Goal: Check status: Check status

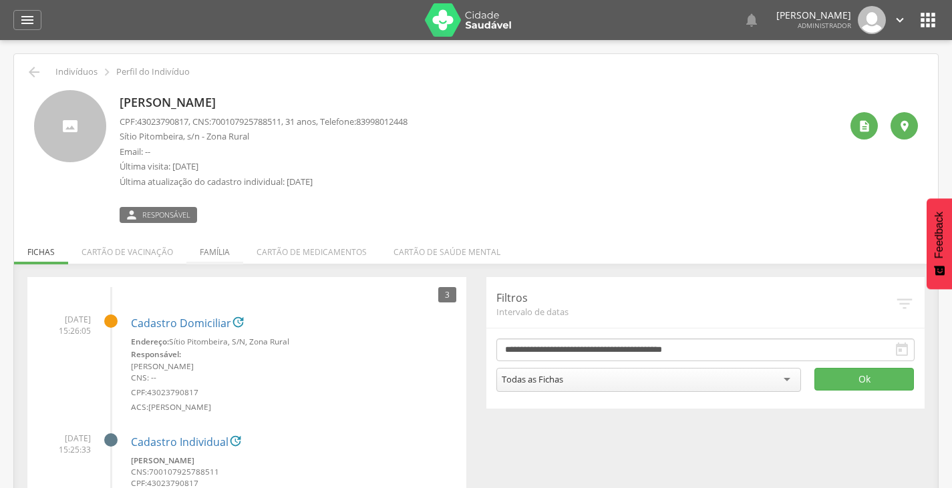
click at [214, 238] on li "Família" at bounding box center [214, 248] width 57 height 31
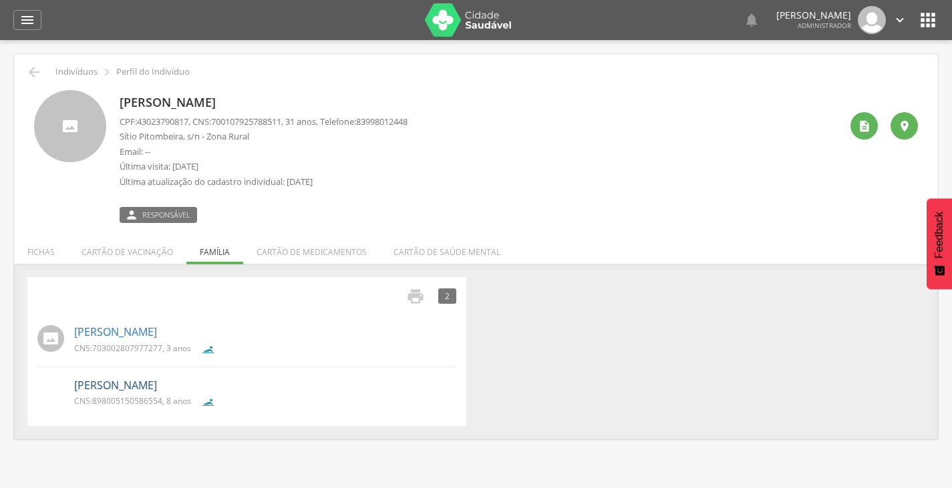
click at [157, 383] on link "[PERSON_NAME]" at bounding box center [115, 385] width 83 height 15
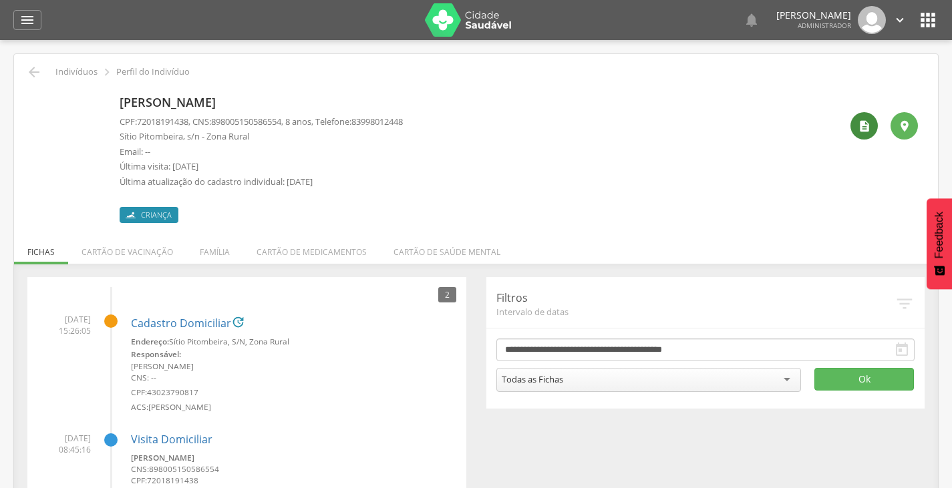
click at [862, 128] on icon "" at bounding box center [864, 126] width 13 height 13
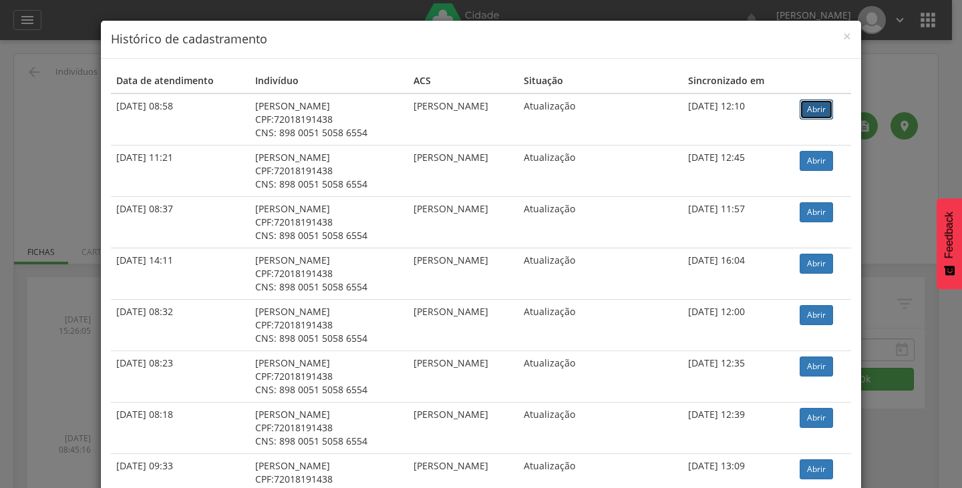
click at [818, 109] on link "Abrir" at bounding box center [816, 110] width 33 height 20
click at [843, 35] on span "×" at bounding box center [847, 36] width 8 height 19
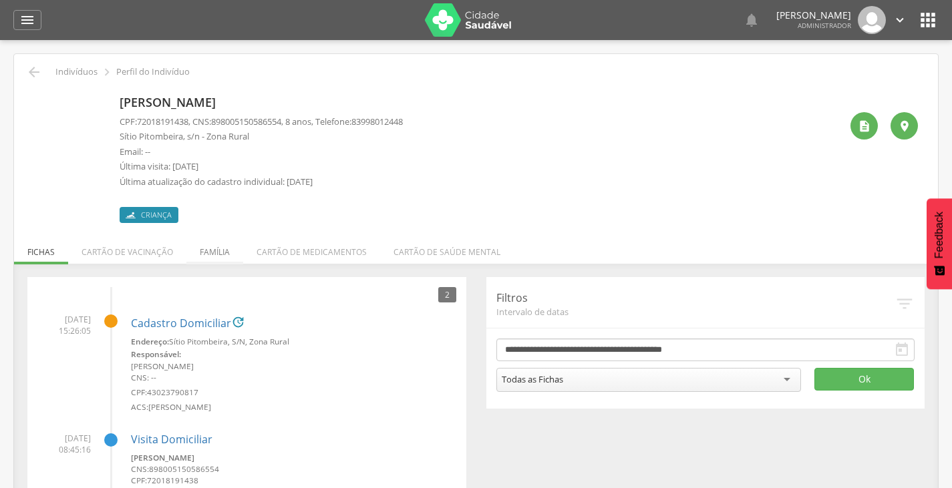
click at [218, 250] on li "Família" at bounding box center [214, 248] width 57 height 31
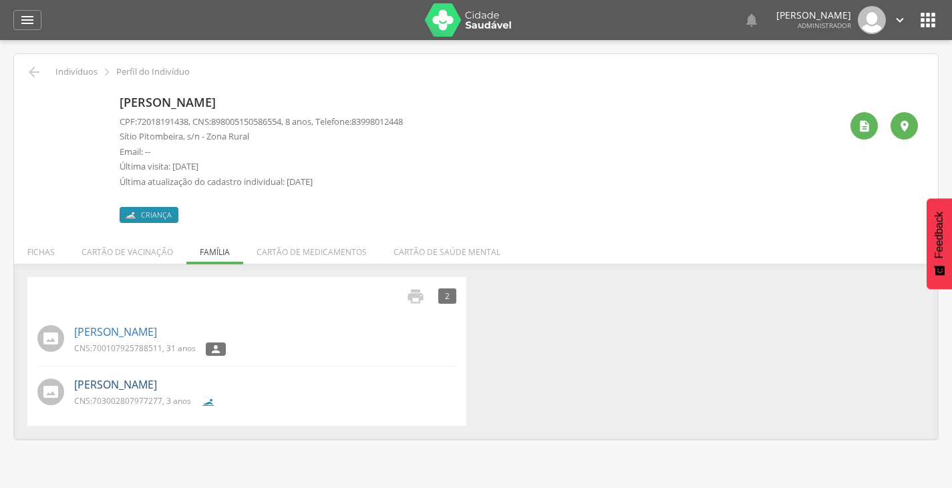
click at [157, 389] on link "[PERSON_NAME]" at bounding box center [115, 384] width 83 height 15
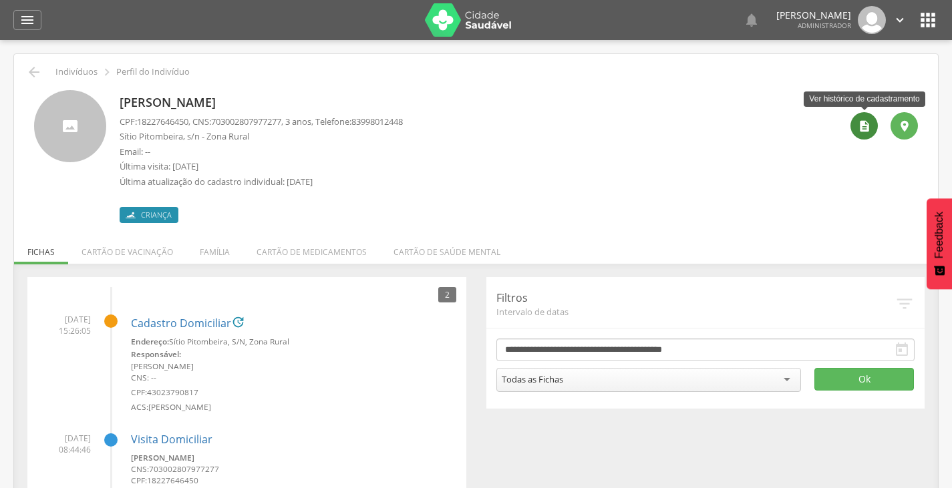
click at [864, 120] on icon "" at bounding box center [864, 126] width 13 height 13
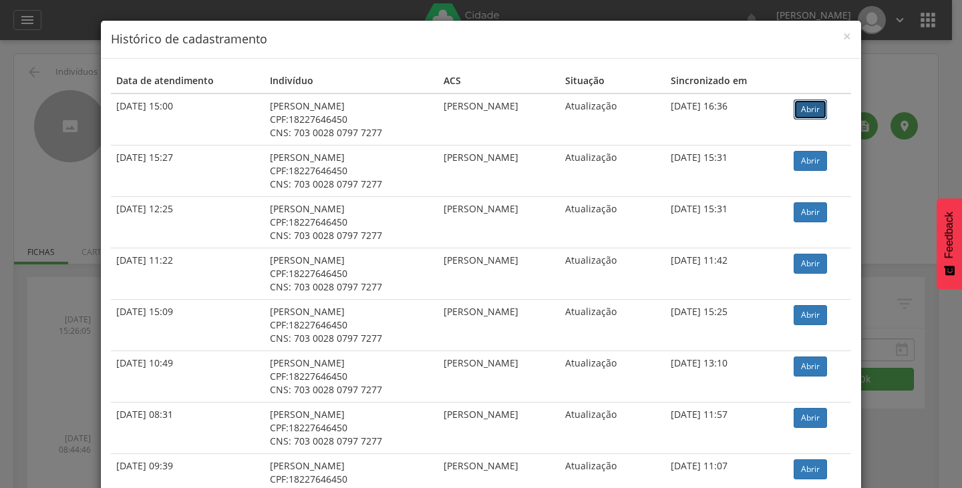
click at [827, 106] on link "Abrir" at bounding box center [810, 110] width 33 height 20
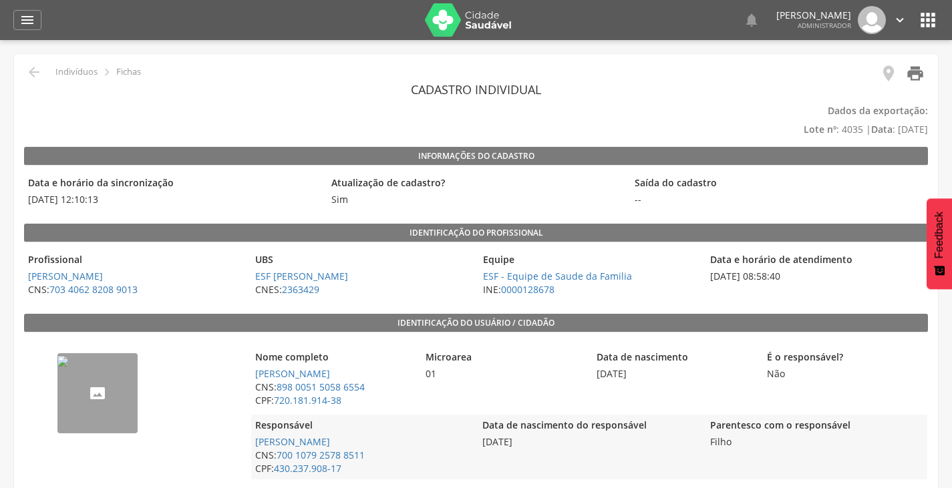
click at [916, 80] on icon "" at bounding box center [915, 73] width 19 height 19
click at [912, 72] on icon "" at bounding box center [915, 73] width 19 height 19
